Goal: Transaction & Acquisition: Obtain resource

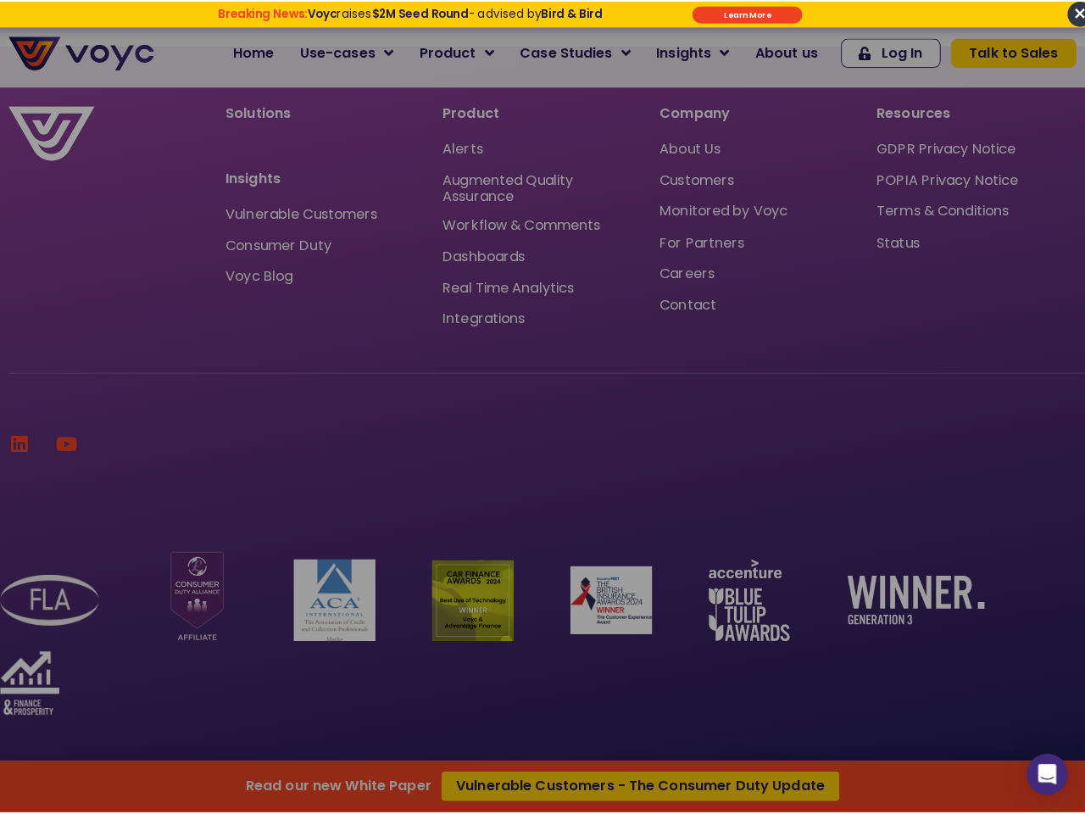
scroll to position [5768, 0]
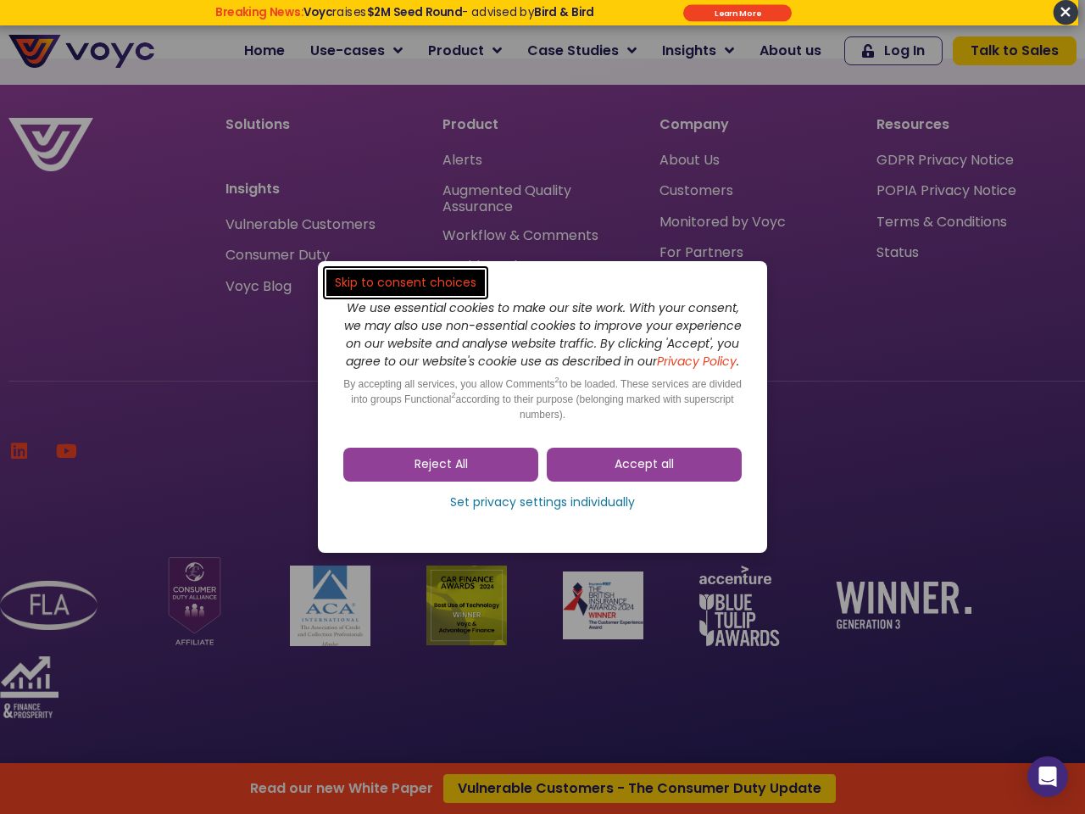
click at [644, 473] on span "Accept all" at bounding box center [643, 464] width 59 height 17
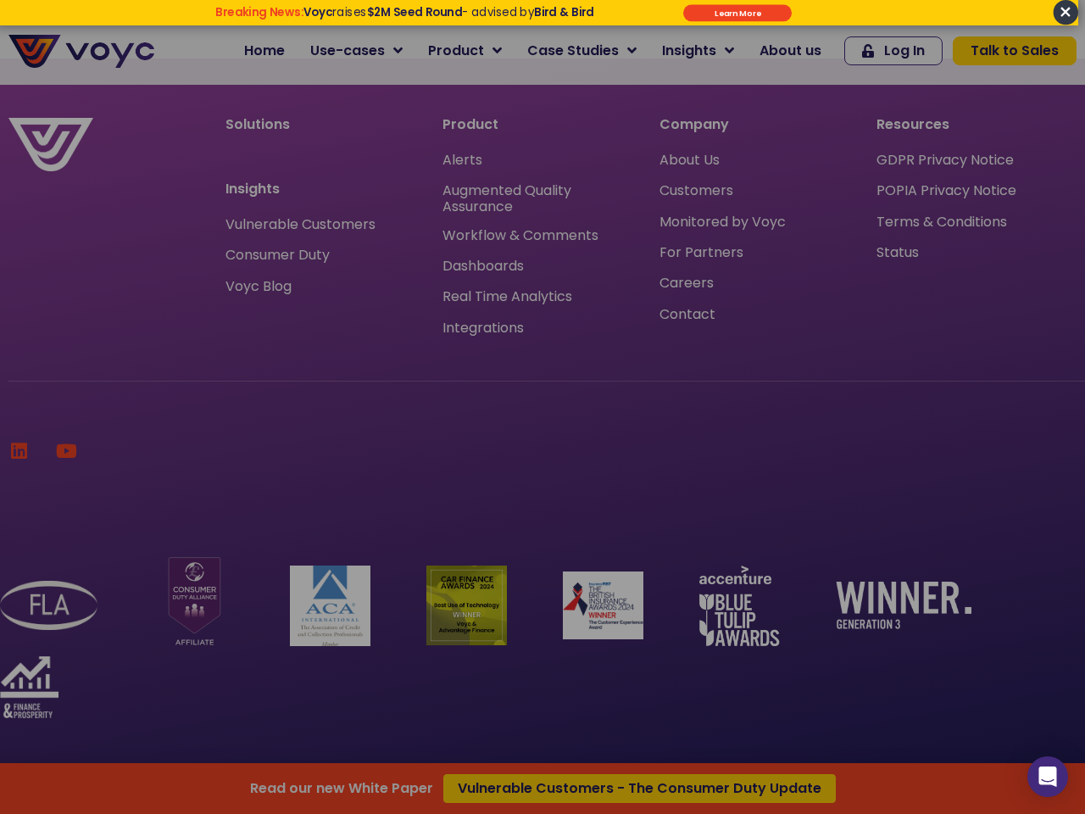
click at [441, 473] on div at bounding box center [542, 407] width 1085 height 814
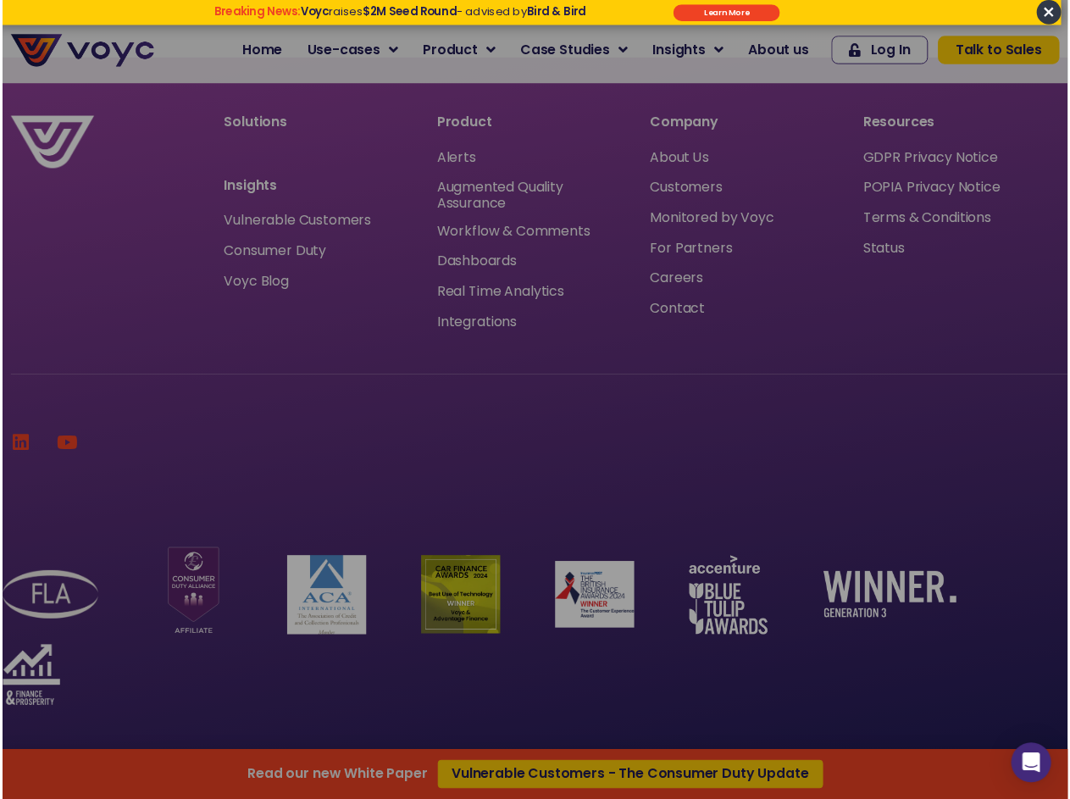
scroll to position [5763, 0]
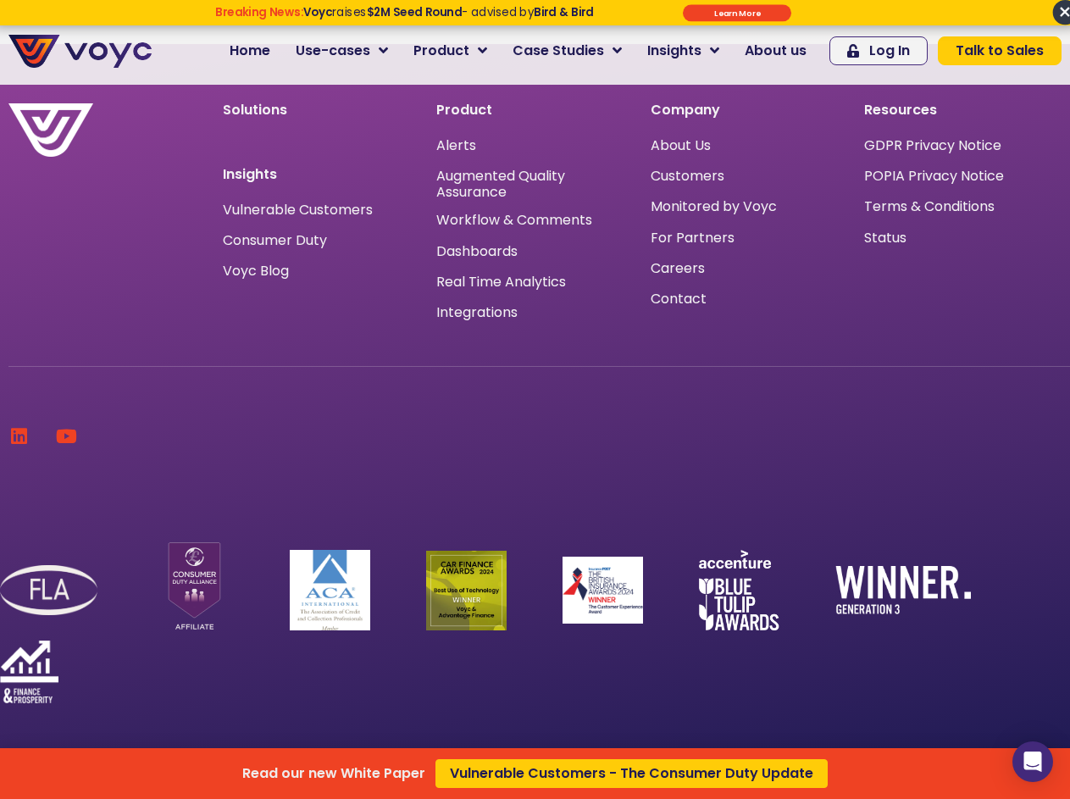
click at [542, 511] on div "Read our new White Paper Vulnerable Customers - The Consumer Duty Update" at bounding box center [535, 399] width 1070 height 799
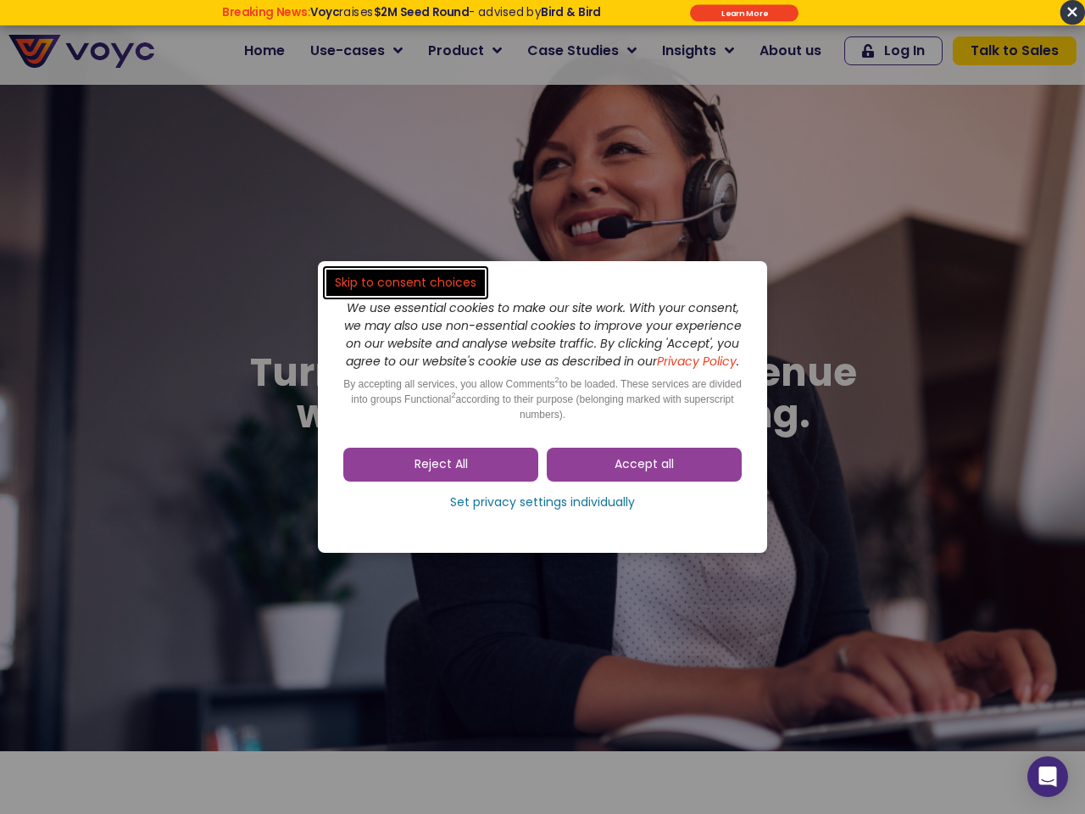
click at [644, 473] on span "Accept all" at bounding box center [643, 464] width 59 height 17
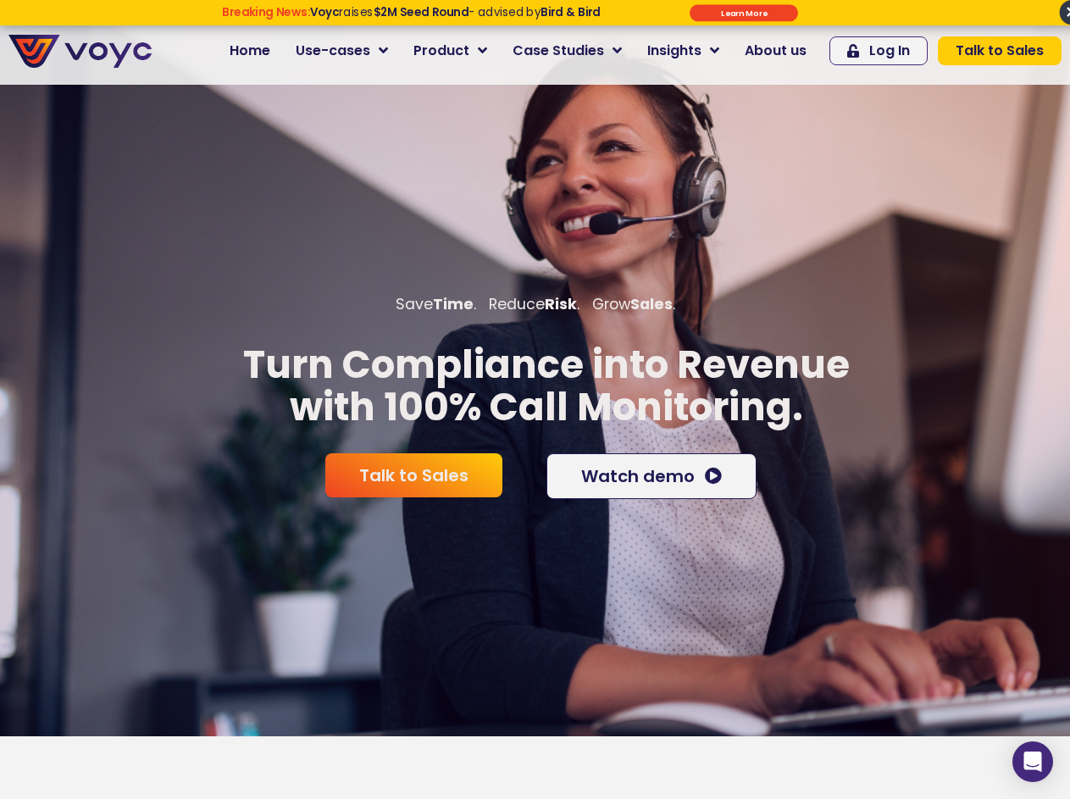
click at [542, 508] on div "Talk to Sales Watch demo" at bounding box center [535, 476] width 449 height 63
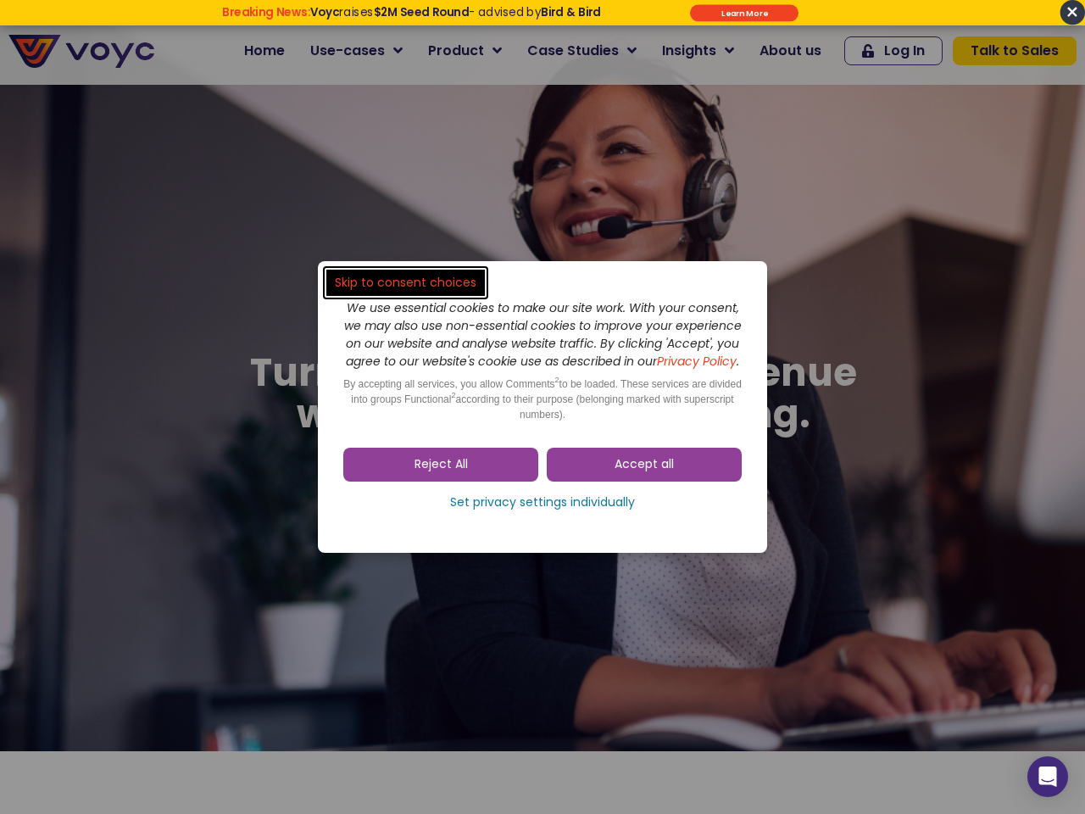
click at [644, 473] on span "Accept all" at bounding box center [643, 464] width 59 height 17
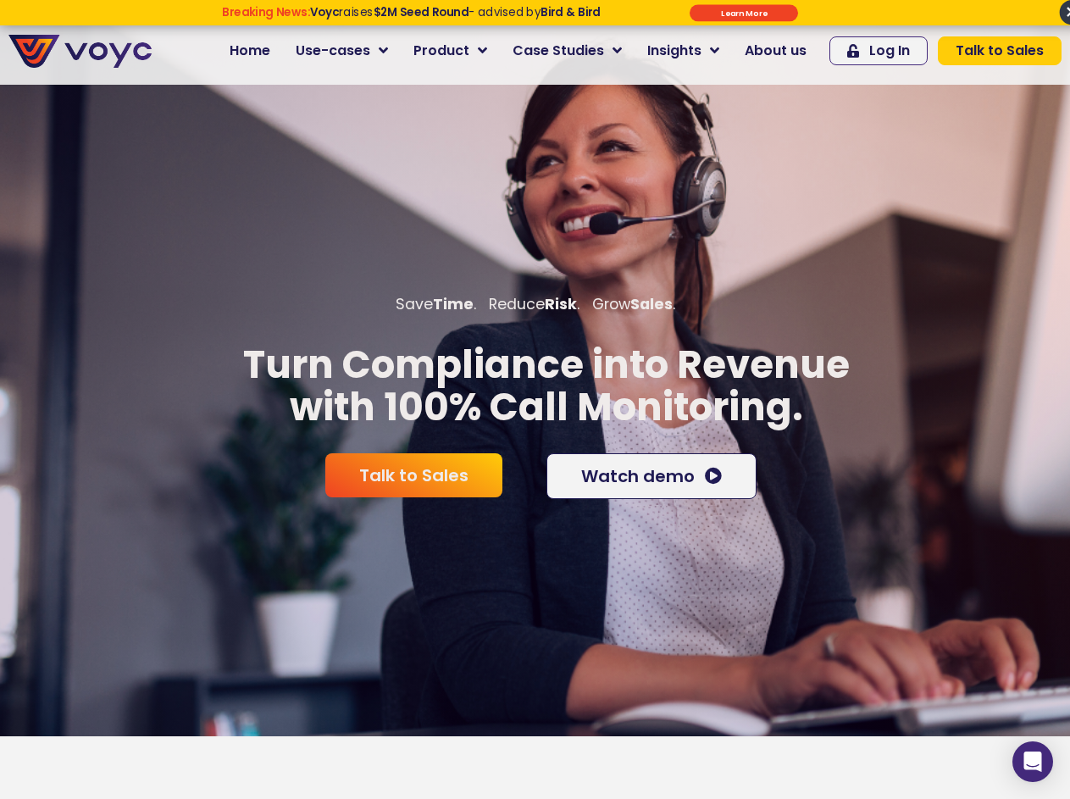
click at [441, 473] on span "Talk to Sales" at bounding box center [413, 475] width 109 height 17
click at [542, 508] on div "Talk to Sales Watch demo" at bounding box center [535, 476] width 449 height 63
